Goal: Transaction & Acquisition: Obtain resource

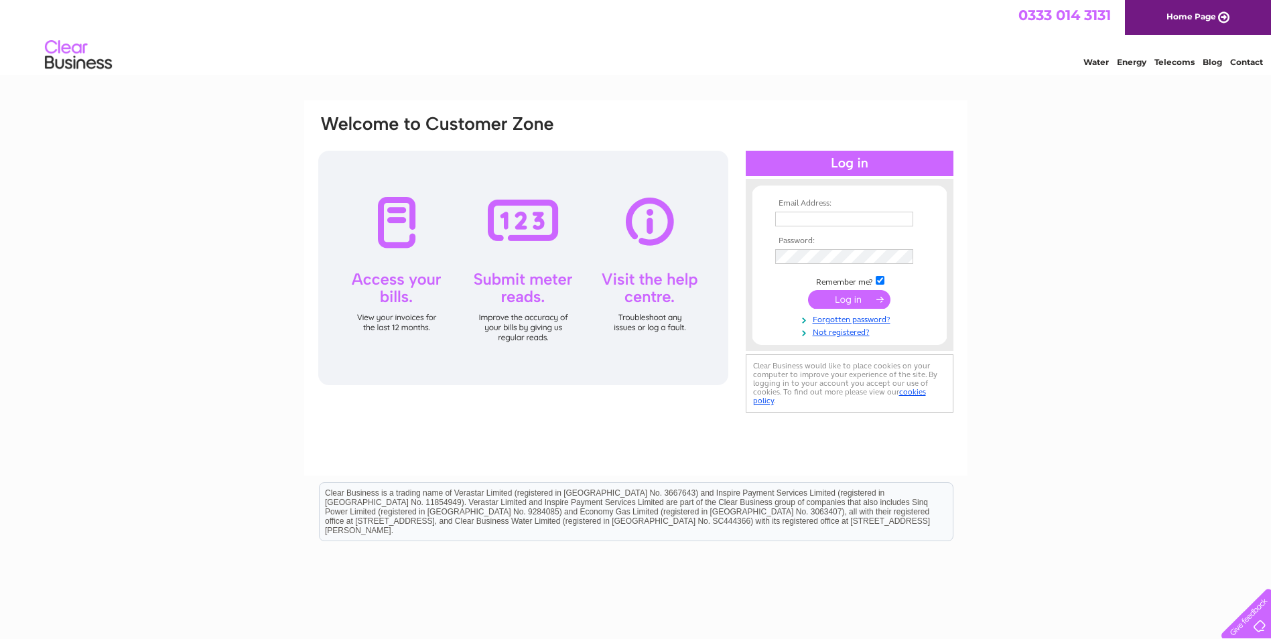
click at [842, 218] on input "text" at bounding box center [844, 219] width 138 height 15
paste input "Yvette.Marsden@gap.uk.com"
type input "Yvette.Marsden@gap.uk.com"
click at [833, 312] on td at bounding box center [849, 300] width 155 height 25
click at [838, 305] on input "submit" at bounding box center [849, 299] width 82 height 19
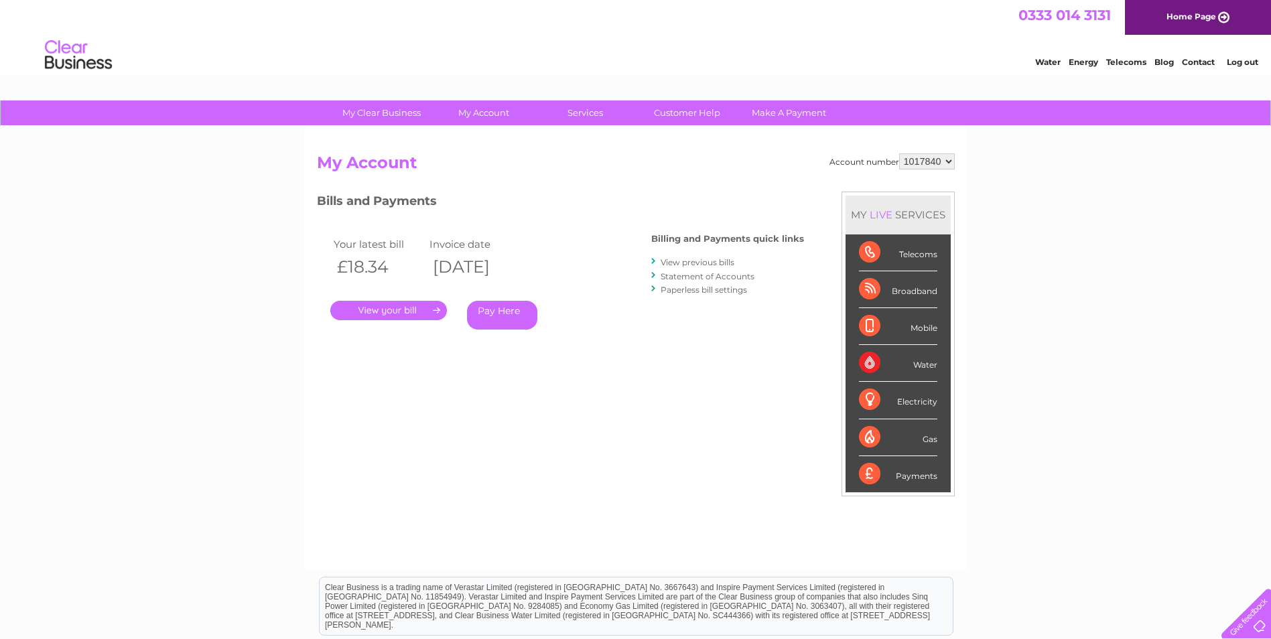
click at [927, 163] on select "1017840 1018692 1054771 1066257" at bounding box center [927, 161] width 56 height 16
select select "1018692"
click at [899, 153] on select "1017840 1018692 1054771 1066257" at bounding box center [927, 161] width 56 height 16
click at [376, 306] on link "." at bounding box center [388, 310] width 117 height 19
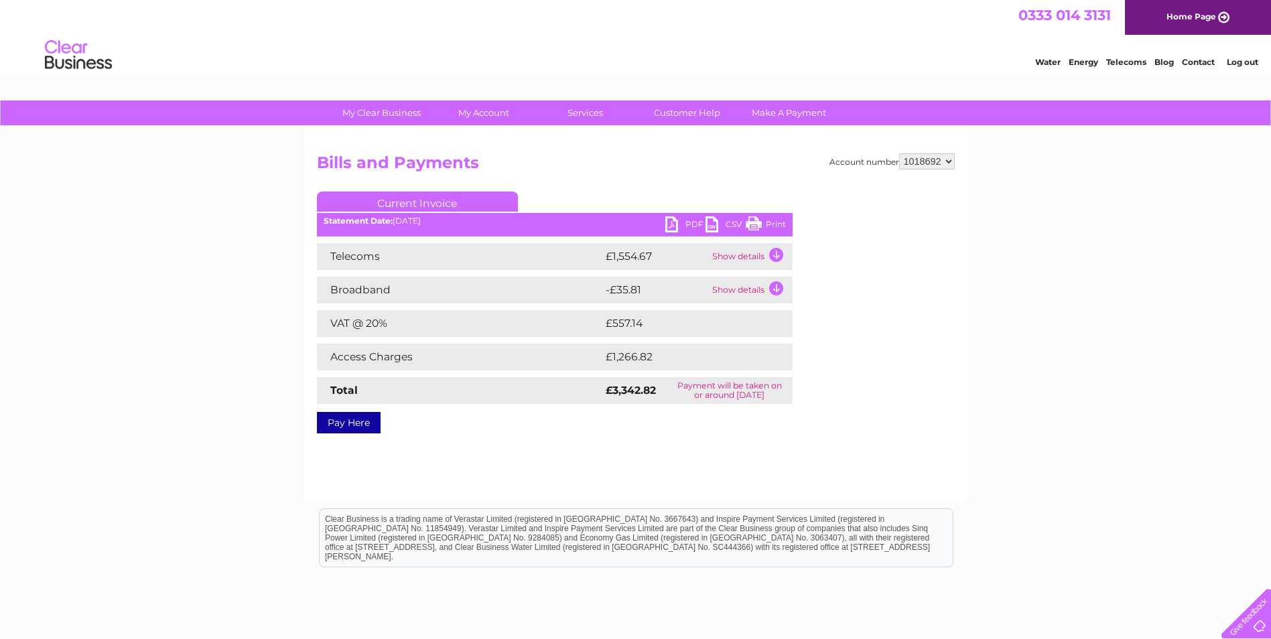
click at [688, 222] on link "PDF" at bounding box center [685, 225] width 40 height 19
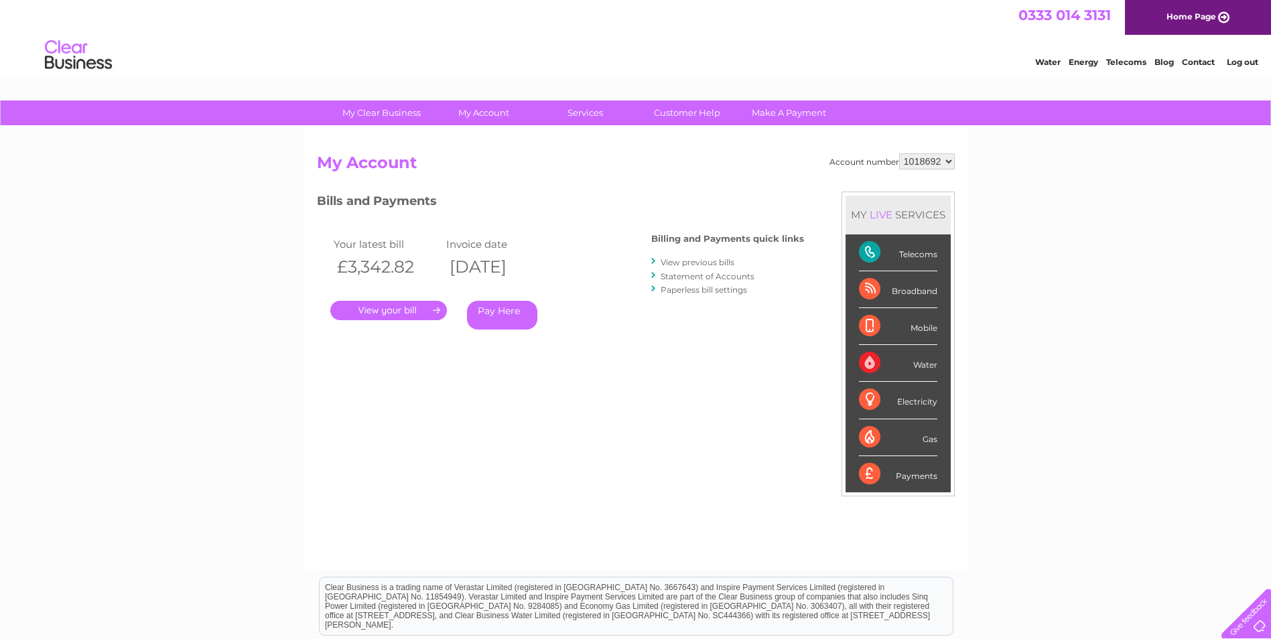
click at [913, 166] on select "1017840 1018692 1054771 1066257" at bounding box center [927, 161] width 56 height 16
select select "1054771"
click at [899, 153] on select "1017840 1018692 1054771 1066257" at bounding box center [927, 161] width 56 height 16
click at [357, 310] on link "." at bounding box center [388, 310] width 117 height 19
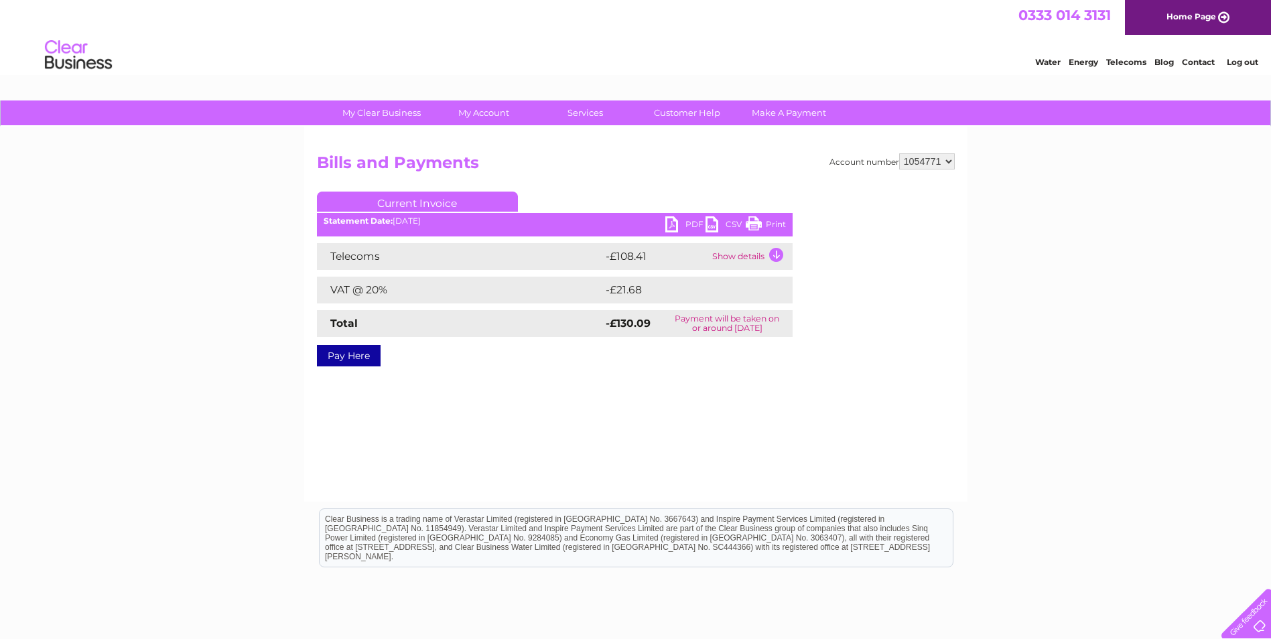
click at [687, 219] on link "PDF" at bounding box center [685, 225] width 40 height 19
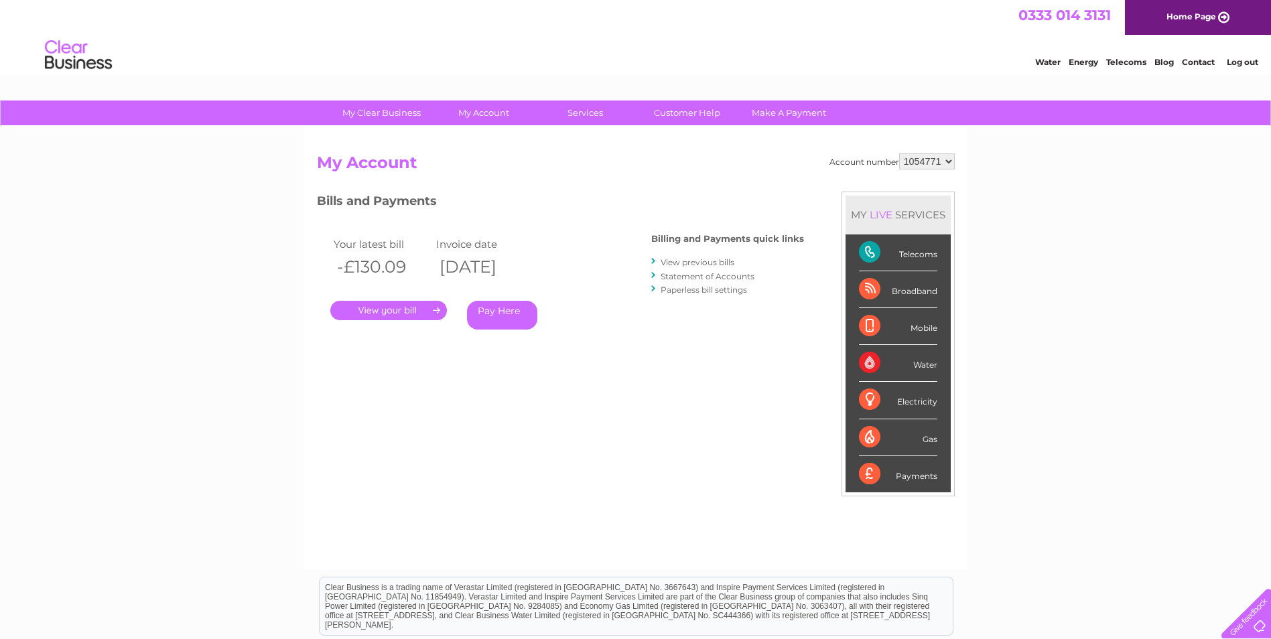
click at [923, 159] on select "1017840 1018692 1054771 1066257" at bounding box center [927, 161] width 56 height 16
select select "1017840"
click at [899, 153] on select "1017840 1018692 1054771 1066257" at bounding box center [927, 161] width 56 height 16
click at [919, 159] on select "1017840 1018692 1054771 1066257" at bounding box center [927, 161] width 56 height 16
click at [1251, 65] on link "Log out" at bounding box center [1242, 62] width 31 height 10
